Goal: Communication & Community: Answer question/provide support

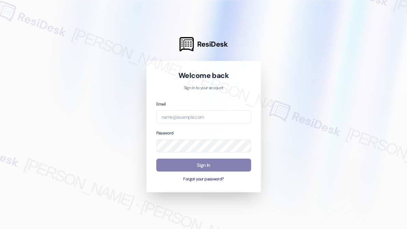
click at [43, 12] on div at bounding box center [203, 114] width 407 height 229
click at [191, 108] on div "Email" at bounding box center [203, 112] width 95 height 23
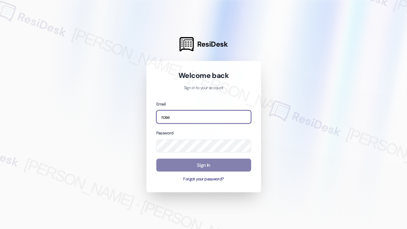
type input "automated-surveys-rose_life-[PERSON_NAME].[PERSON_NAME]@rose_[DOMAIN_NAME]"
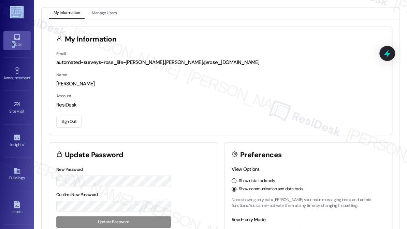
click at [13, 42] on div "Inbox" at bounding box center [17, 44] width 34 height 7
